Goal: Transaction & Acquisition: Purchase product/service

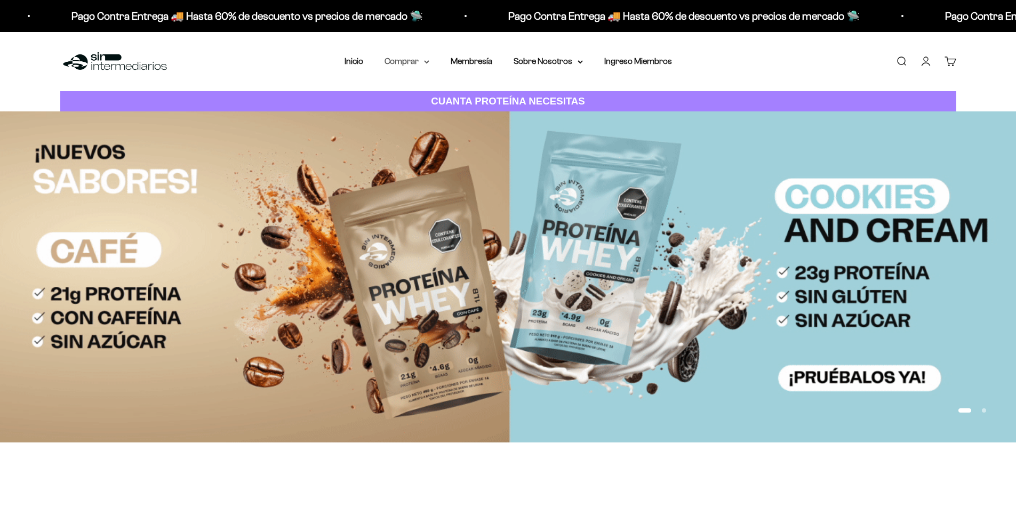
click at [427, 64] on summary "Comprar" at bounding box center [406, 61] width 45 height 14
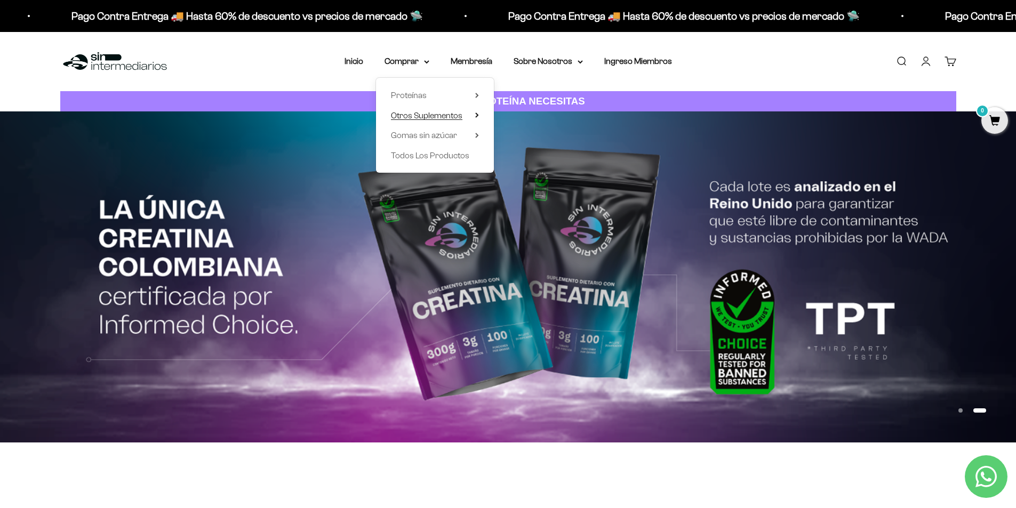
click at [478, 117] on icon at bounding box center [477, 115] width 4 height 5
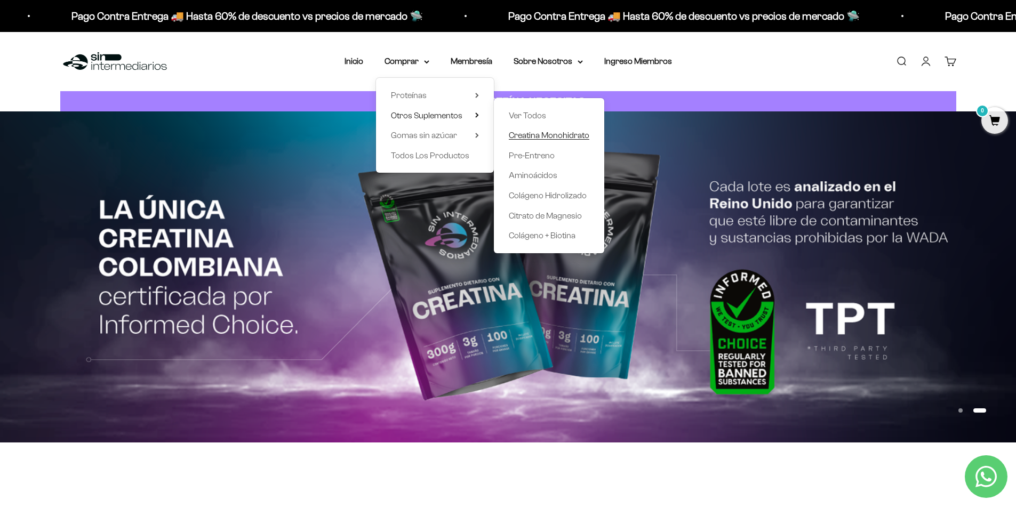
click at [559, 133] on span "Creatina Monohidrato" at bounding box center [549, 135] width 81 height 9
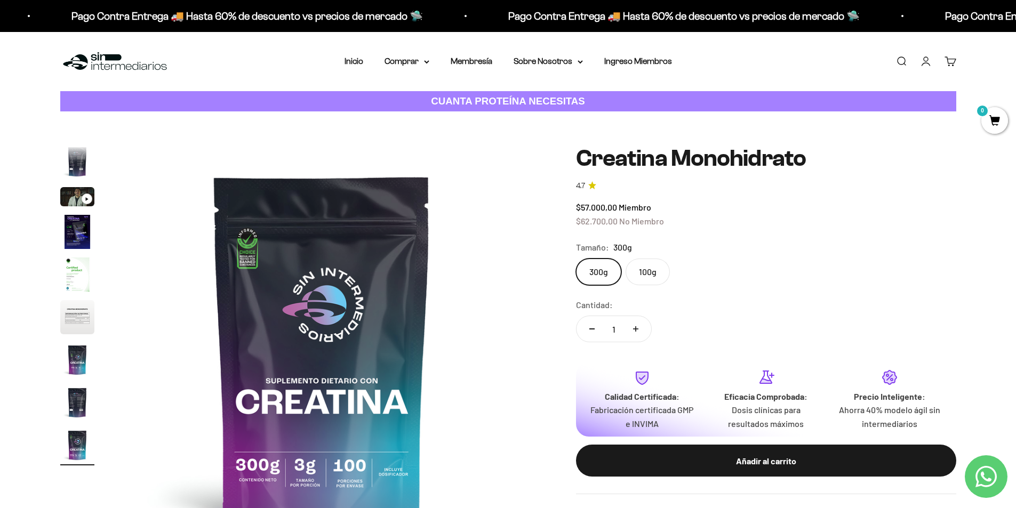
scroll to position [53, 0]
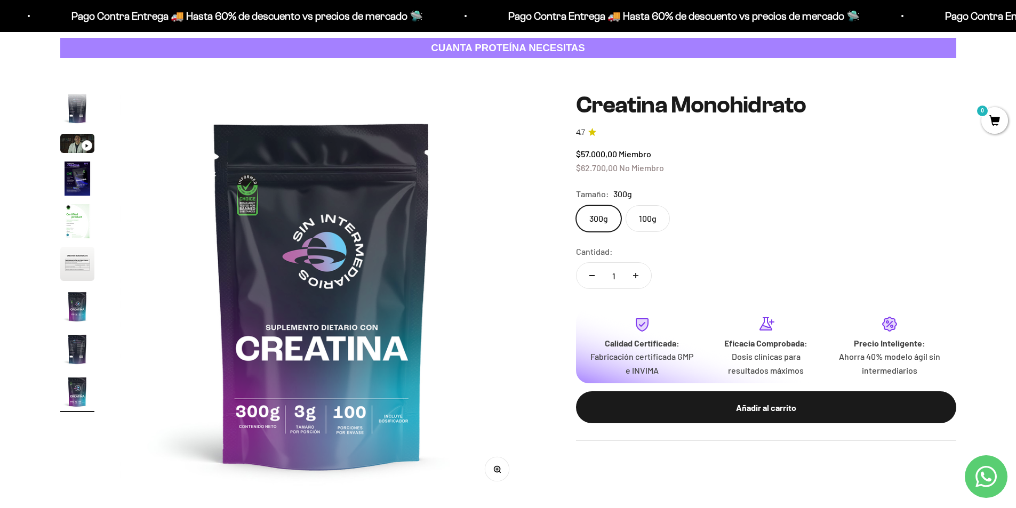
click at [650, 219] on label "100g" at bounding box center [648, 218] width 44 height 27
click at [576, 205] on input "100g" at bounding box center [575, 205] width 1 height 1
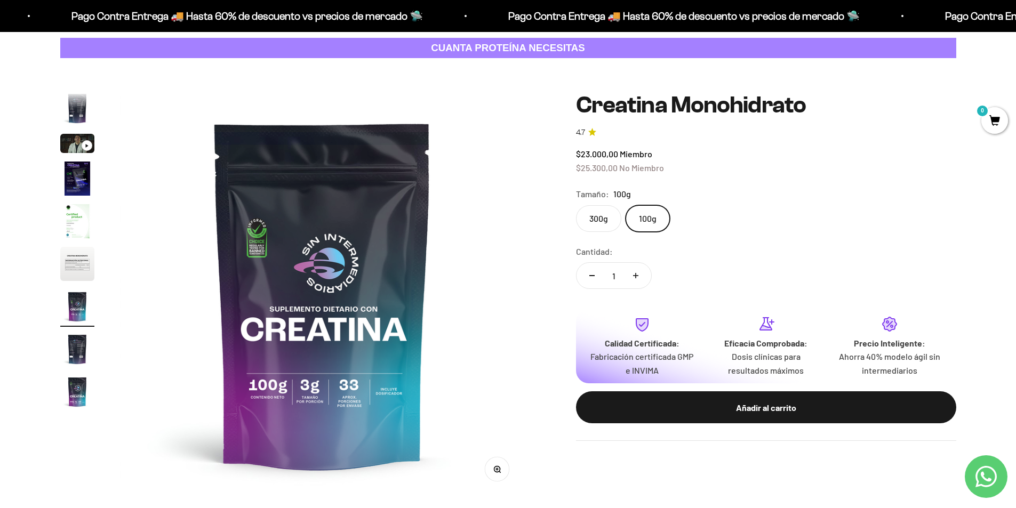
click at [596, 214] on label "300g" at bounding box center [598, 218] width 45 height 27
click at [576, 205] on input "300g" at bounding box center [575, 205] width 1 height 1
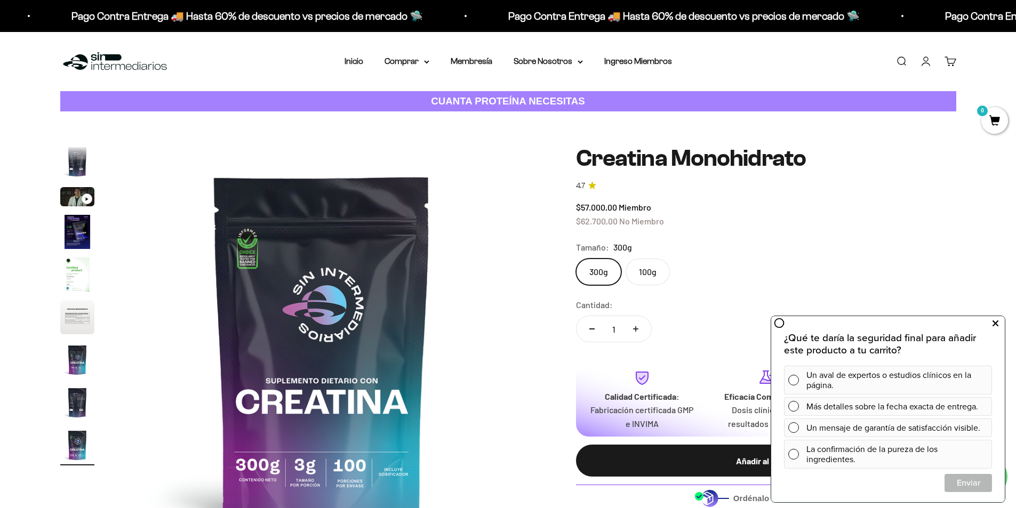
click at [991, 325] on button at bounding box center [994, 323] width 19 height 17
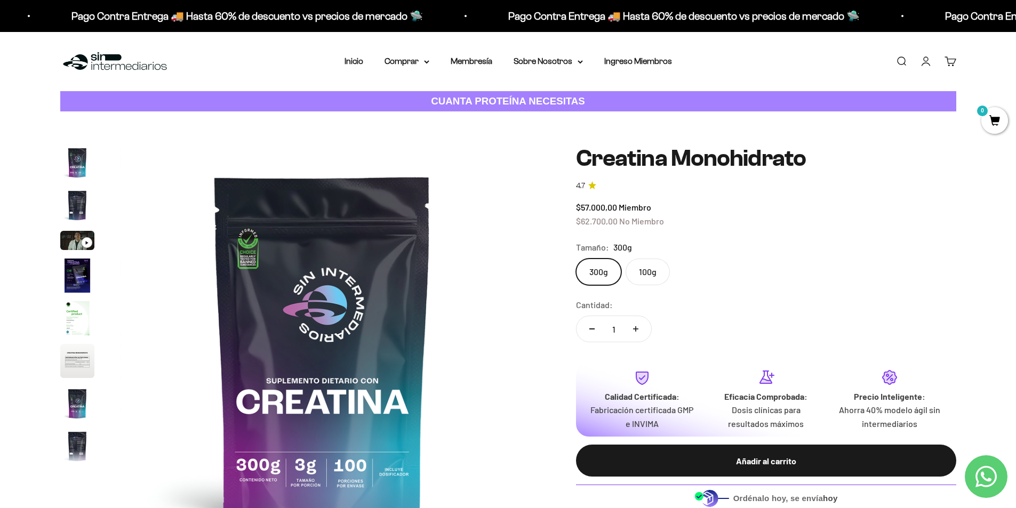
scroll to position [53, 0]
